Goal: Task Accomplishment & Management: Manage account settings

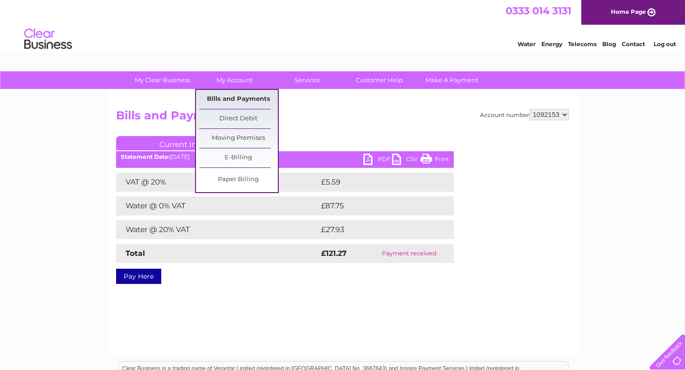
click at [226, 99] on link "Bills and Payments" at bounding box center [238, 99] width 79 height 19
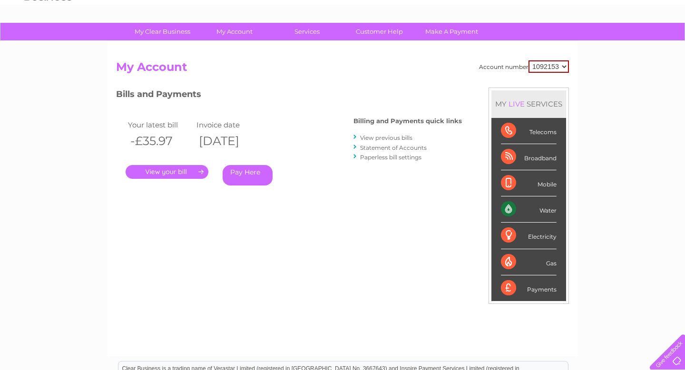
scroll to position [28, 0]
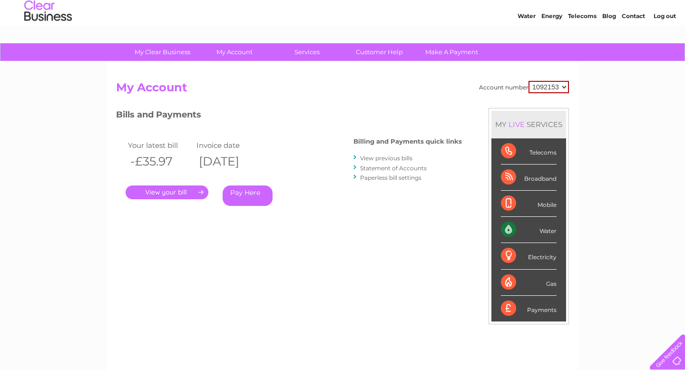
click at [379, 158] on link "View previous bills" at bounding box center [386, 158] width 52 height 7
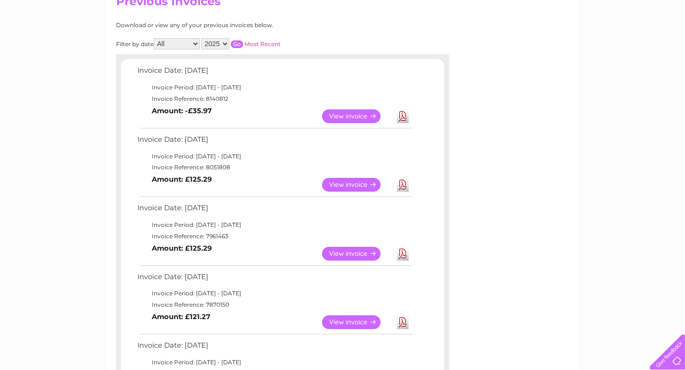
scroll to position [115, 0]
click at [356, 254] on link "View" at bounding box center [357, 253] width 70 height 14
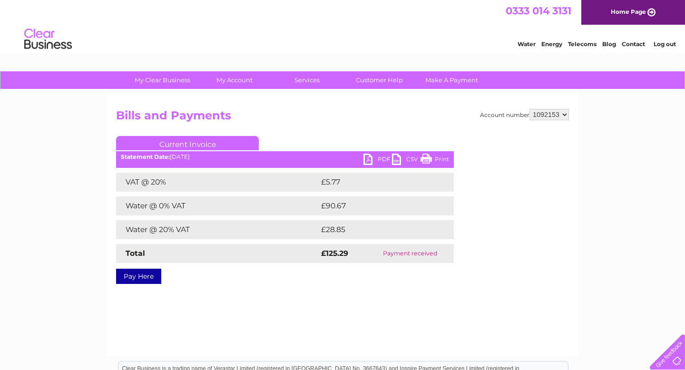
click at [441, 159] on link "Print" at bounding box center [435, 161] width 29 height 14
